Goal: Task Accomplishment & Management: Complete application form

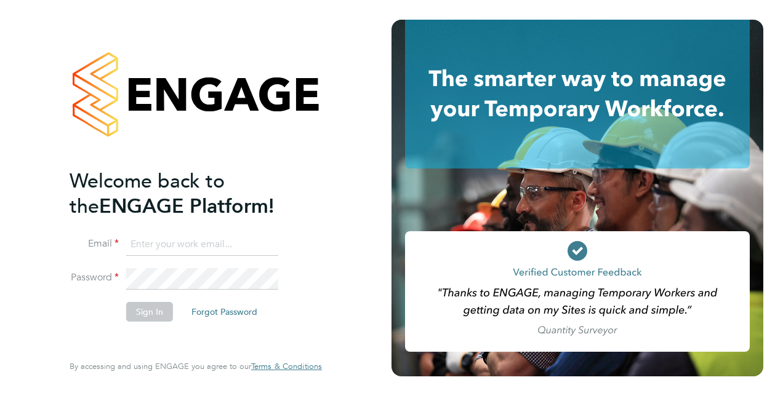
type input "[EMAIL_ADDRESS][DOMAIN_NAME]"
click at [145, 311] on button "Sign In" at bounding box center [149, 312] width 47 height 20
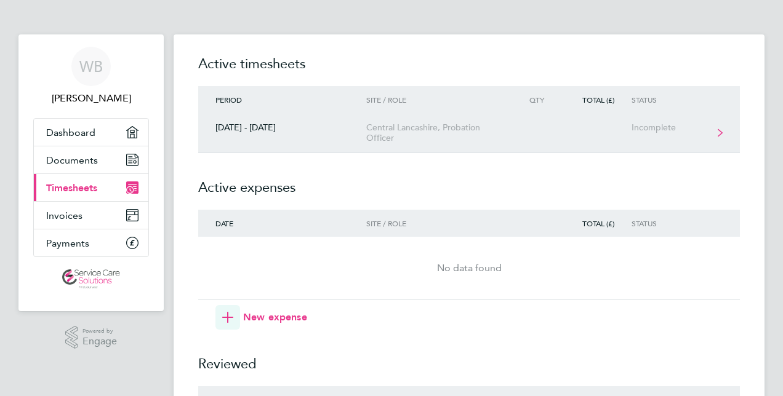
click at [709, 133] on link "29 Sept - 05 Oct 2025 Central Lancashire, Probation Officer Incomplete" at bounding box center [469, 133] width 542 height 40
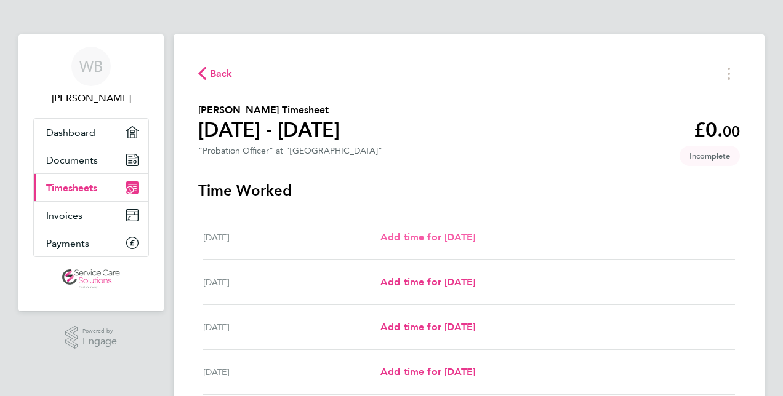
click at [465, 231] on span "Add time for Mon 29 Sep" at bounding box center [427, 237] width 95 height 12
select select "30"
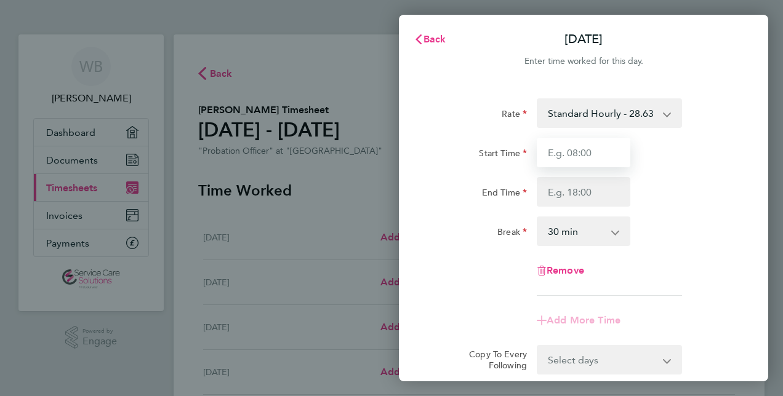
click at [569, 146] on input "Start Time" at bounding box center [584, 153] width 94 height 30
type input "08:30"
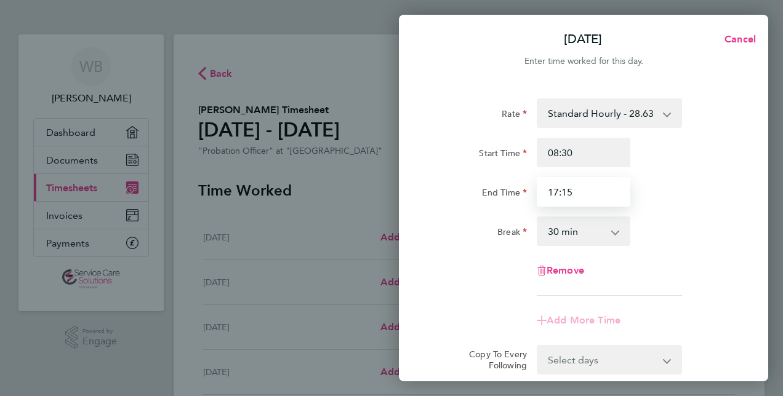
type input "17:15"
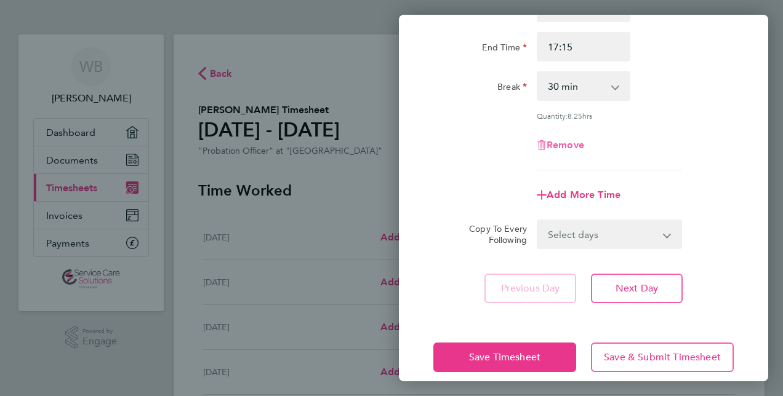
scroll to position [151, 0]
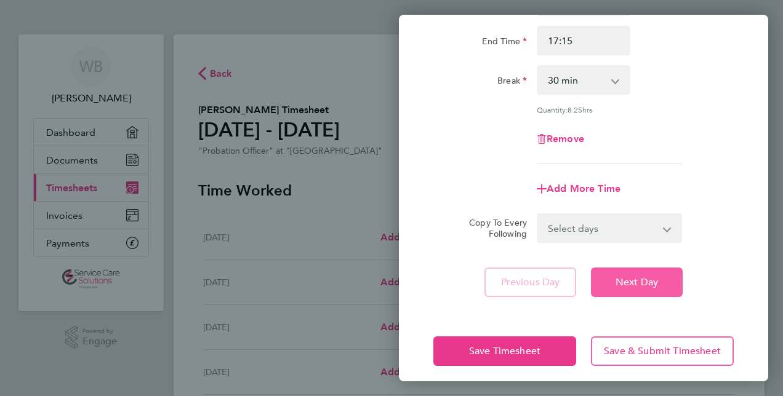
click at [646, 288] on button "Next Day" at bounding box center [637, 283] width 92 height 30
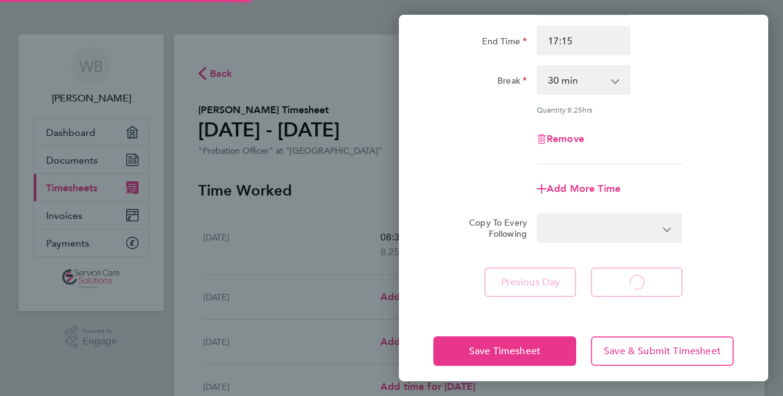
select select "30"
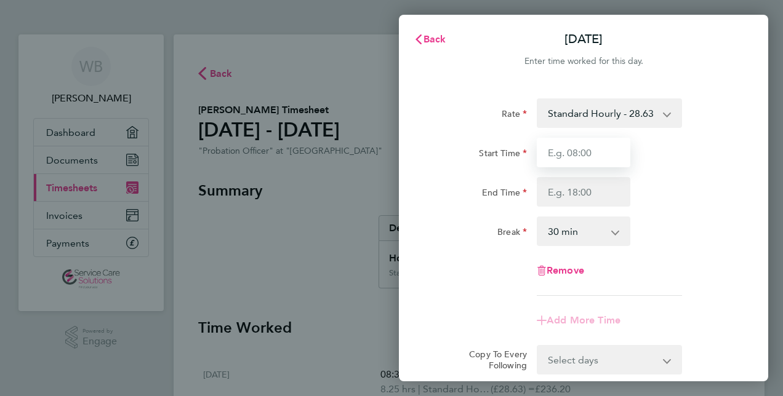
click at [596, 157] on input "Start Time" at bounding box center [584, 153] width 94 height 30
type input "08:30"
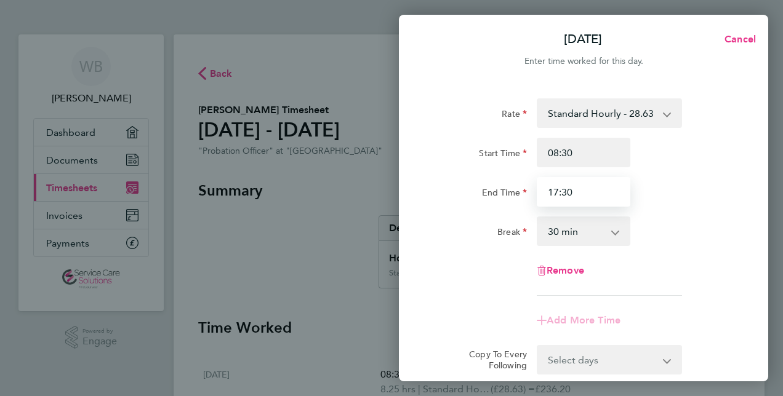
type input "17:30"
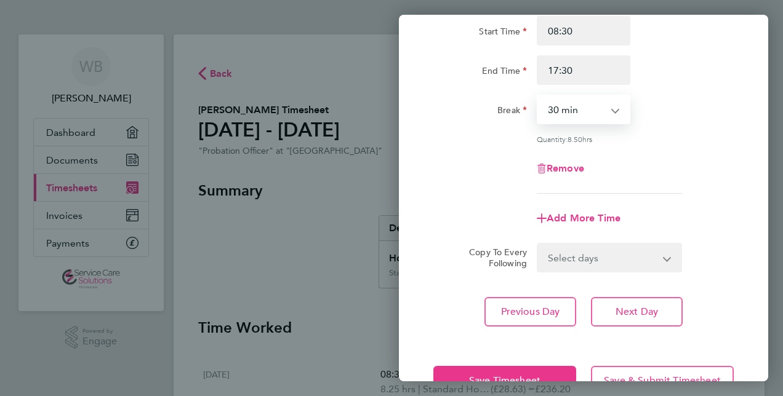
scroll to position [123, 0]
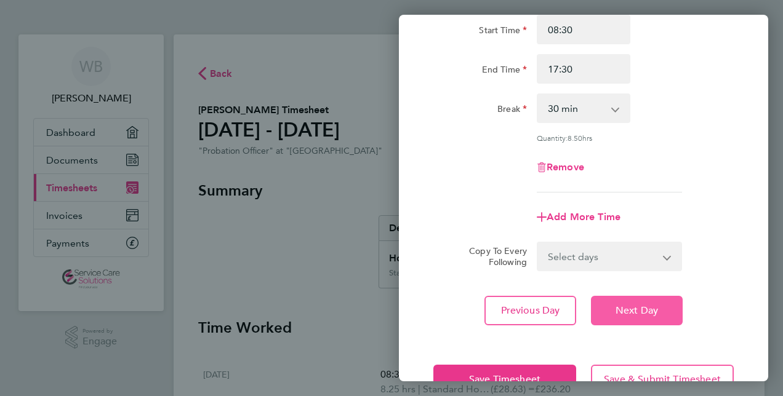
click at [622, 310] on span "Next Day" at bounding box center [636, 311] width 42 height 12
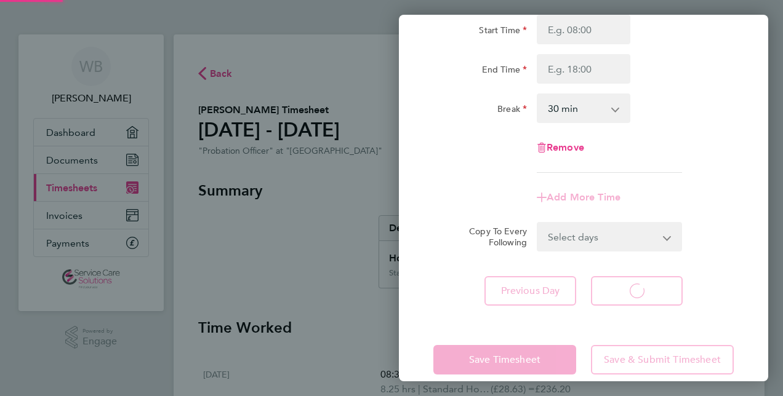
select select "30"
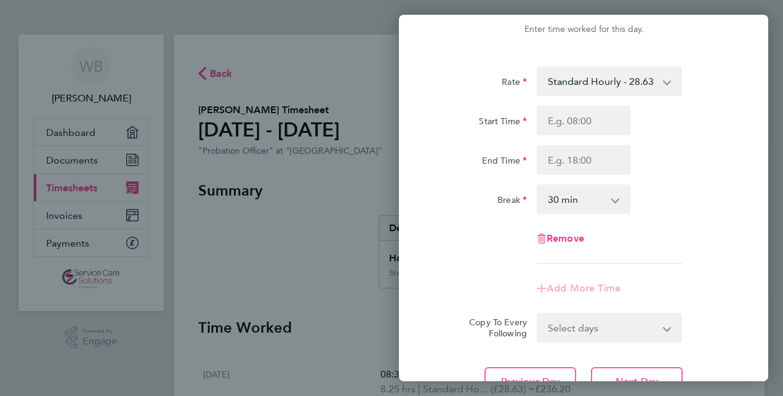
scroll to position [26, 0]
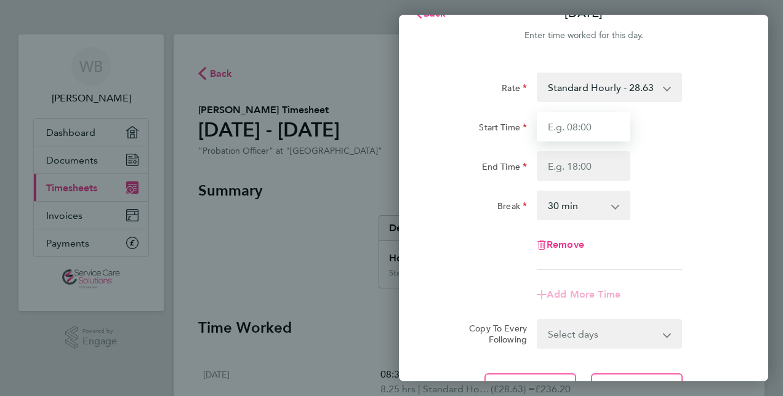
click at [575, 138] on input "Start Time" at bounding box center [584, 127] width 94 height 30
type input "09:00"
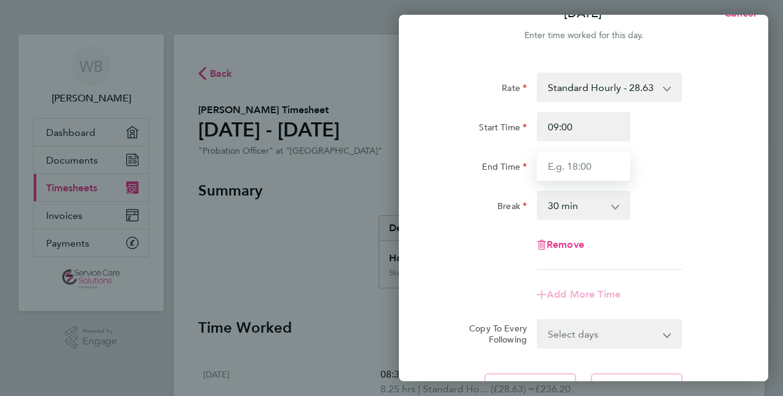
click at [585, 170] on input "End Time" at bounding box center [584, 166] width 94 height 30
type input "15:45"
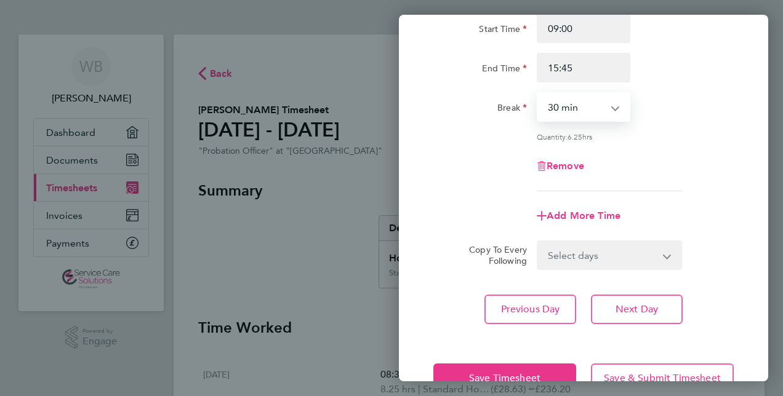
scroll to position [159, 0]
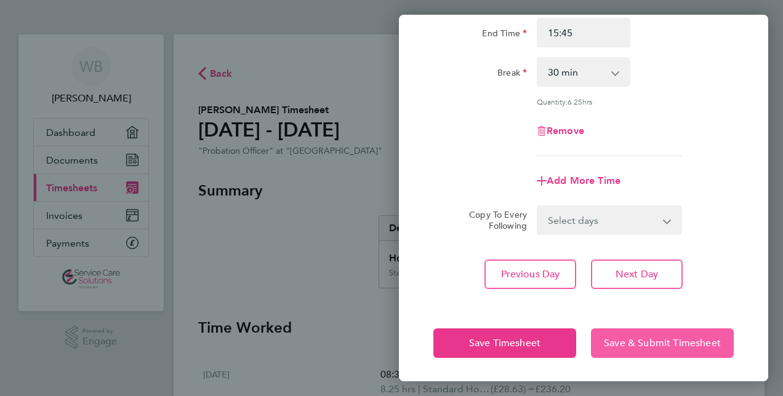
click at [670, 337] on span "Save & Submit Timesheet" at bounding box center [662, 343] width 117 height 12
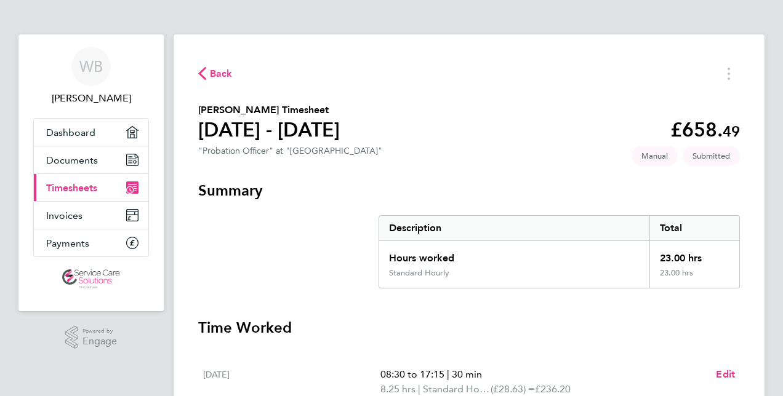
click at [64, 193] on link "Current page: Timesheets" at bounding box center [91, 187] width 114 height 27
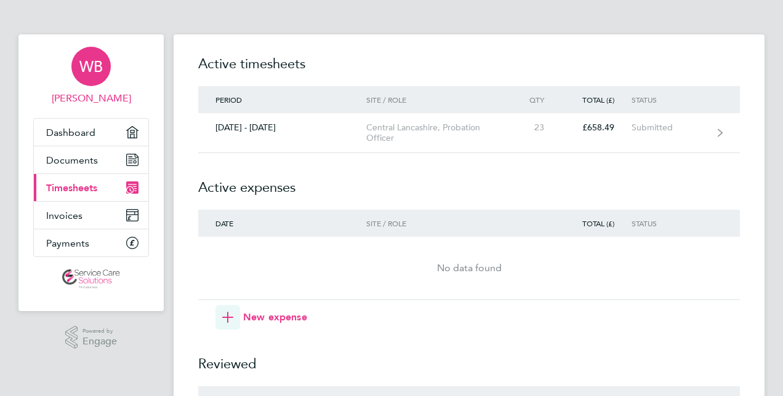
click at [90, 69] on span "WB" at bounding box center [90, 66] width 23 height 16
